Goal: Task Accomplishment & Management: Manage account settings

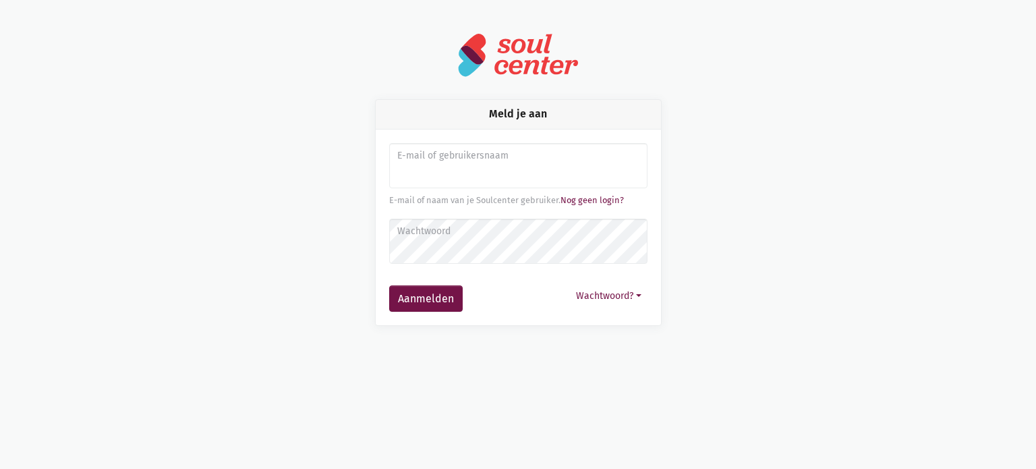
click at [454, 173] on input "Aanmelden" at bounding box center [518, 166] width 258 height 46
type input "gkoopmans20@gmail.com"
click at [587, 197] on link "Nog geen login?" at bounding box center [591, 200] width 63 height 10
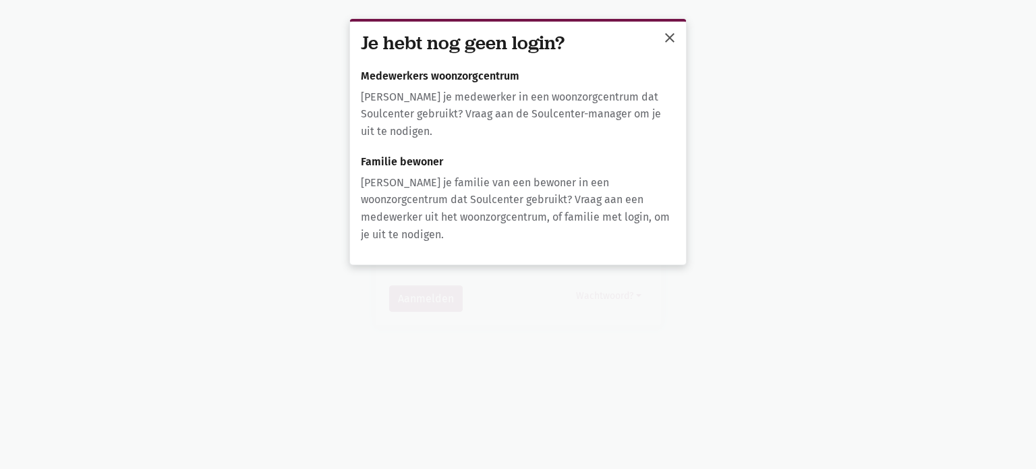
click at [664, 34] on span "close" at bounding box center [670, 38] width 16 height 16
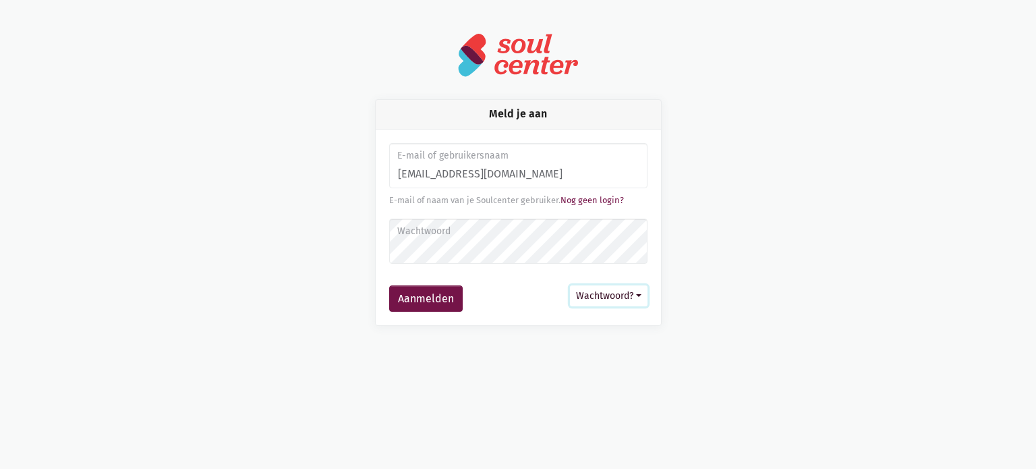
click at [642, 295] on button "Wachtwoord?" at bounding box center [609, 295] width 78 height 21
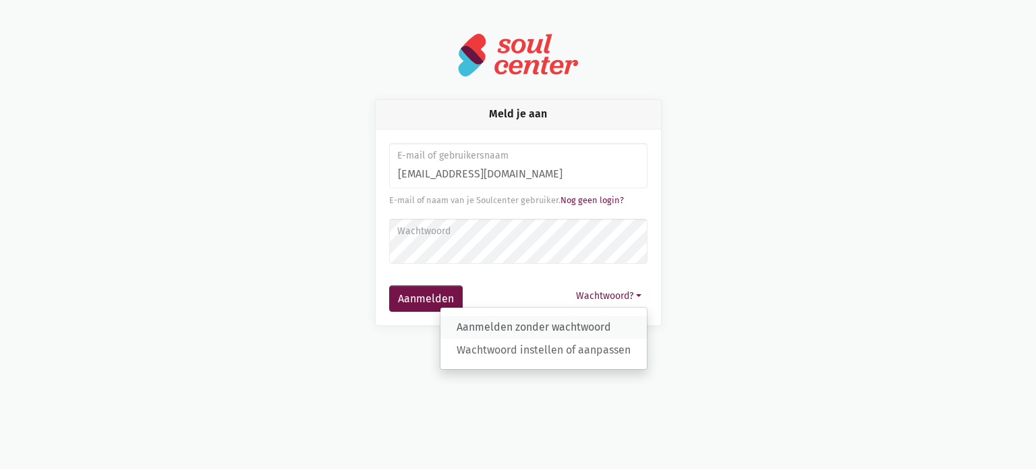
click at [566, 327] on link "Aanmelden zonder wachtwoord" at bounding box center [543, 327] width 206 height 23
